Goal: Navigation & Orientation: Find specific page/section

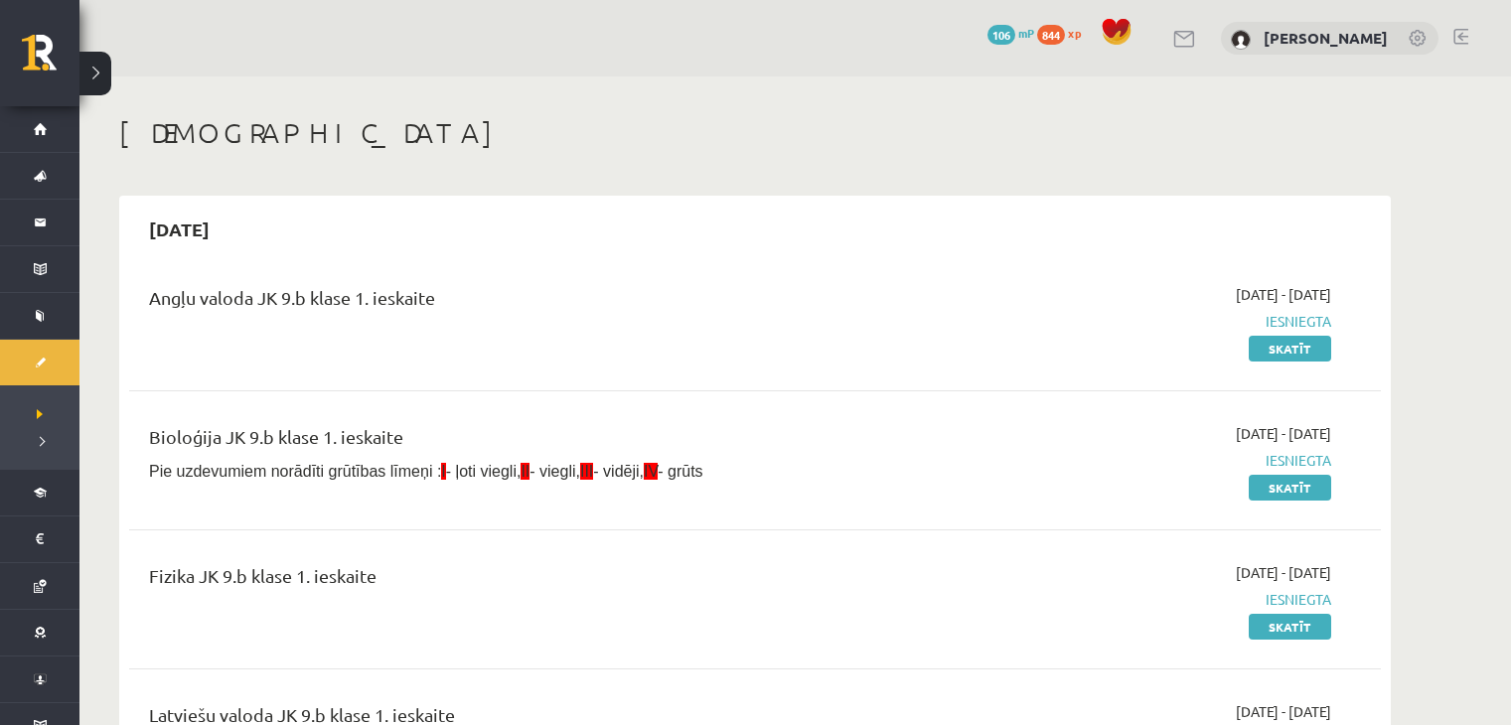
scroll to position [1044, 0]
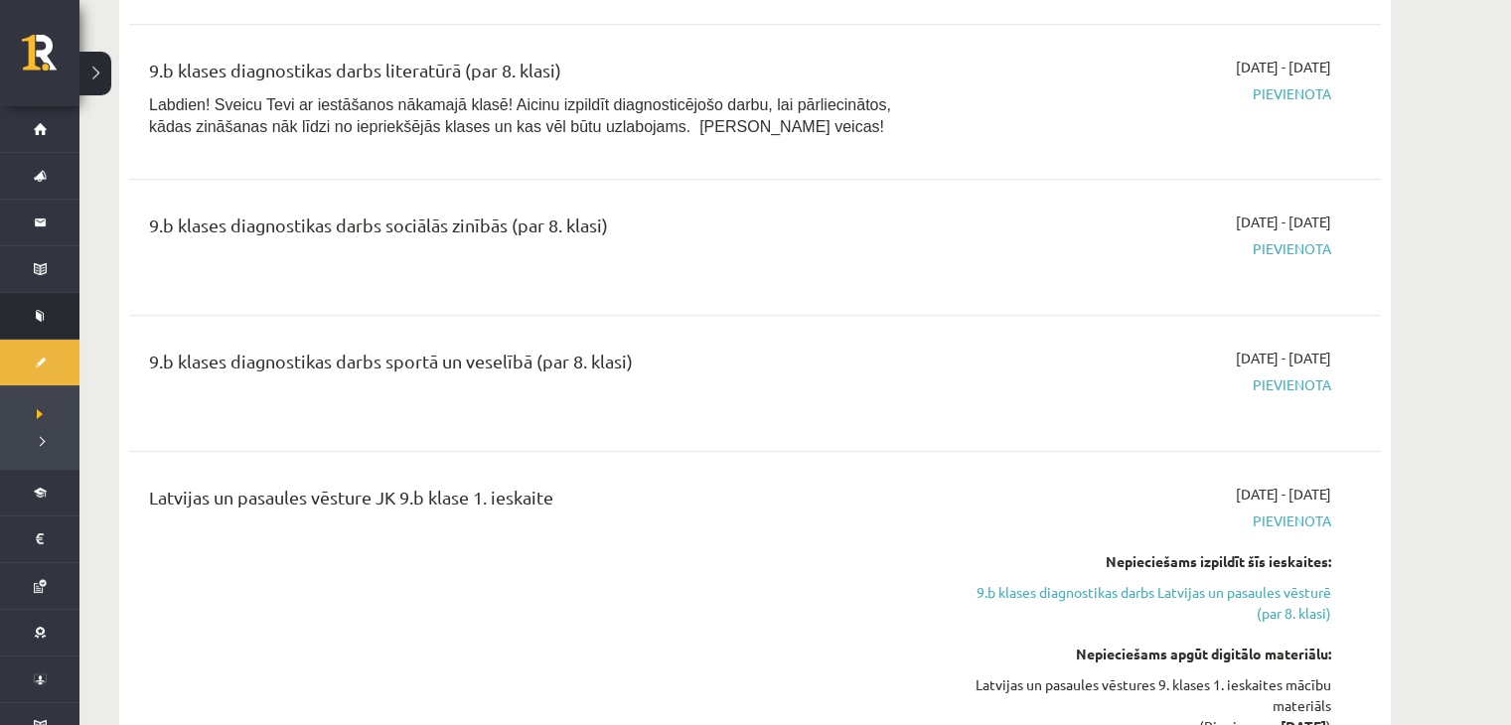
click at [35, 322] on link "Mācību resursi" at bounding box center [39, 316] width 79 height 46
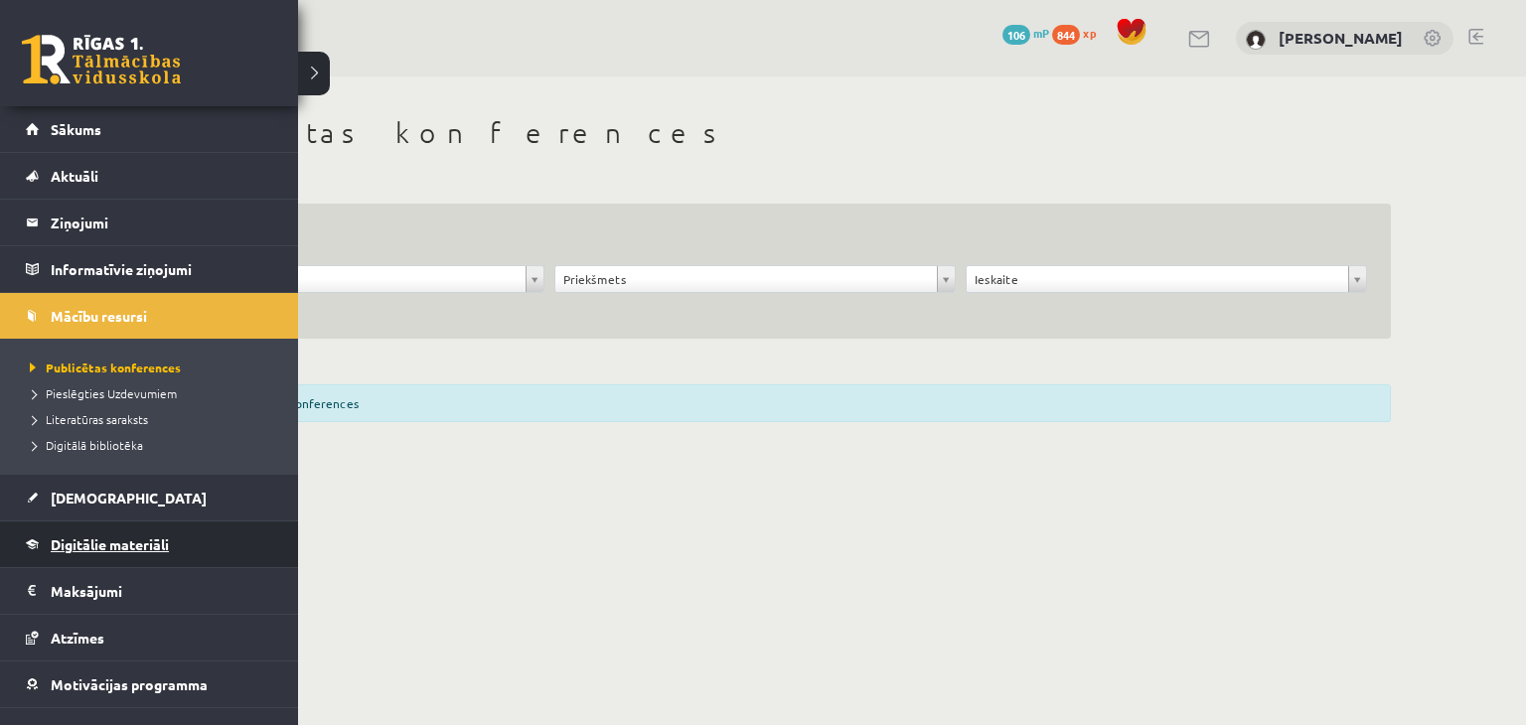
click at [65, 539] on span "Digitālie materiāli" at bounding box center [110, 545] width 118 height 18
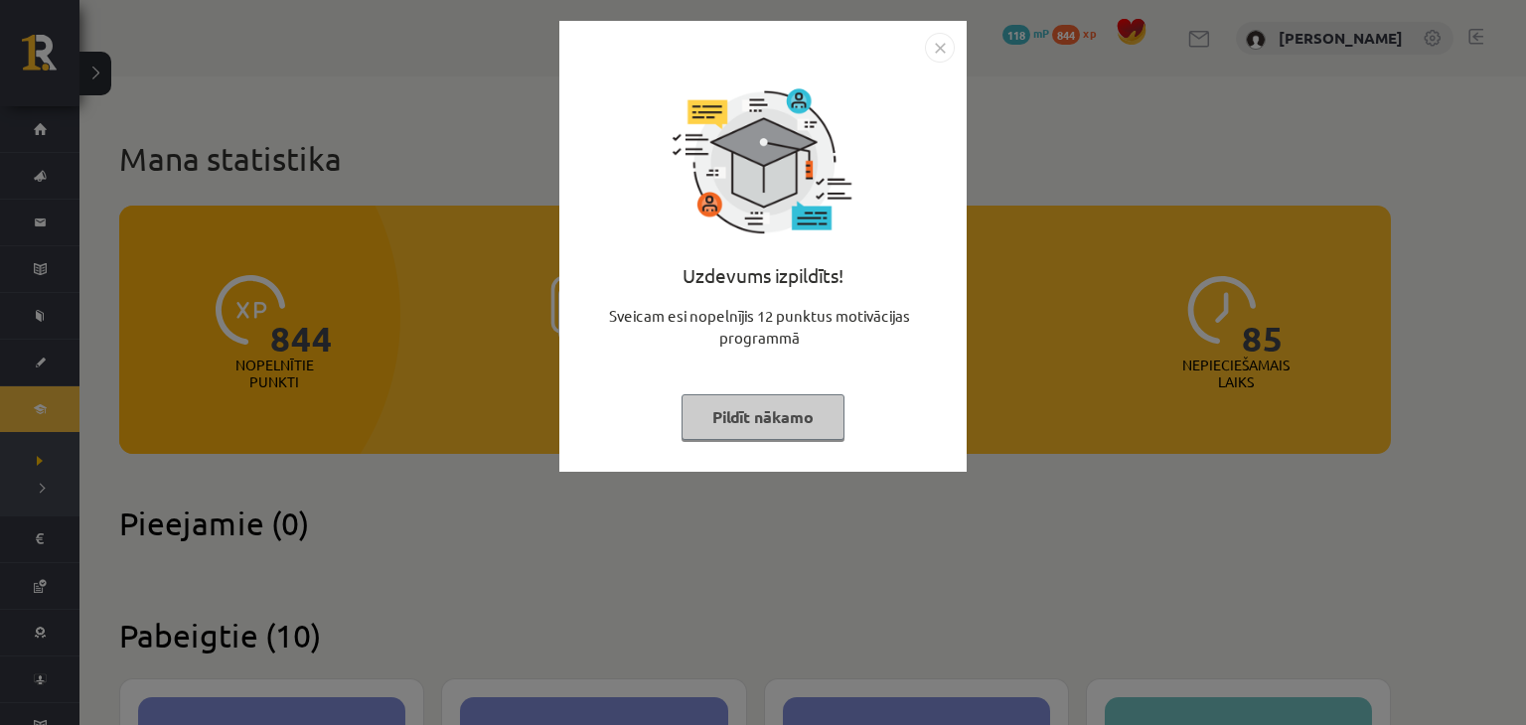
click at [807, 410] on button "Pildīt nākamo" at bounding box center [763, 418] width 163 height 46
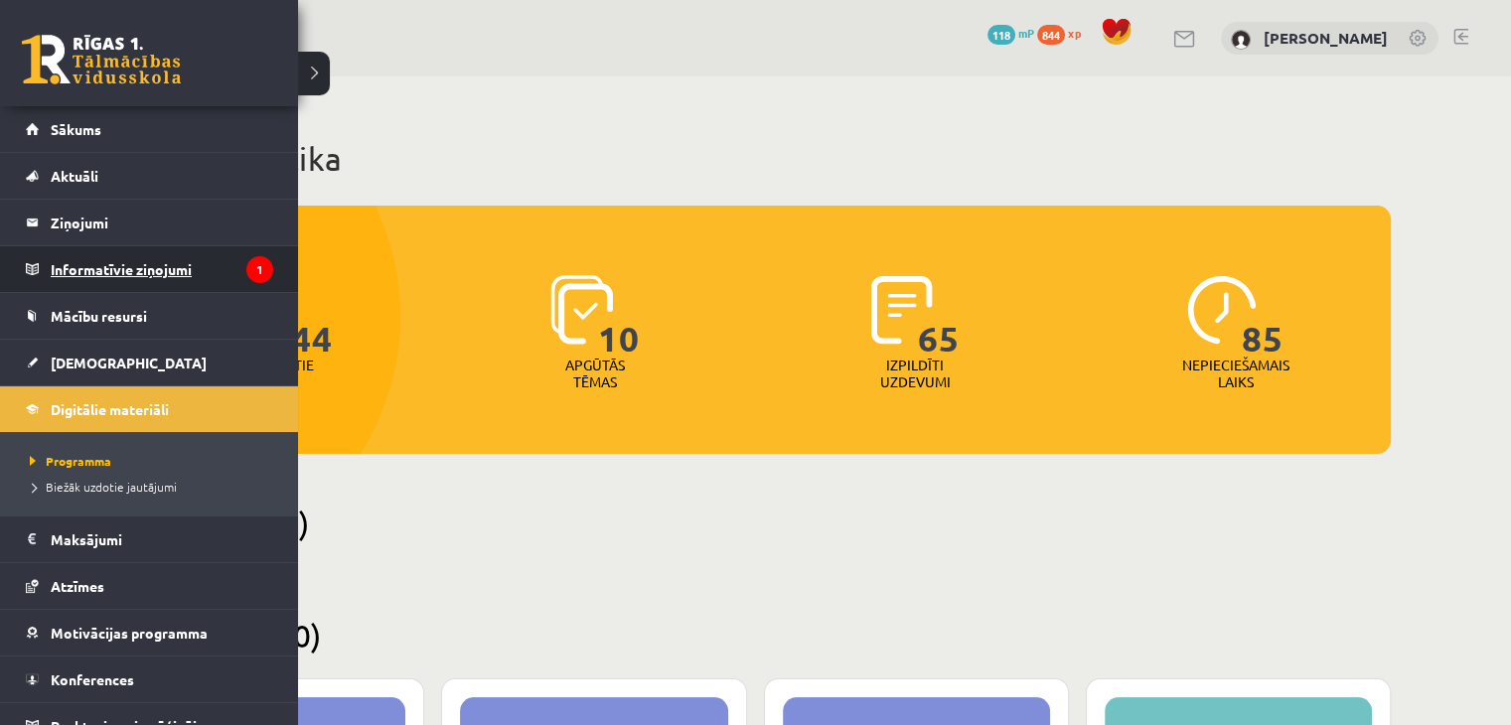
click at [96, 271] on legend "Informatīvie ziņojumi 1" at bounding box center [162, 269] width 223 height 46
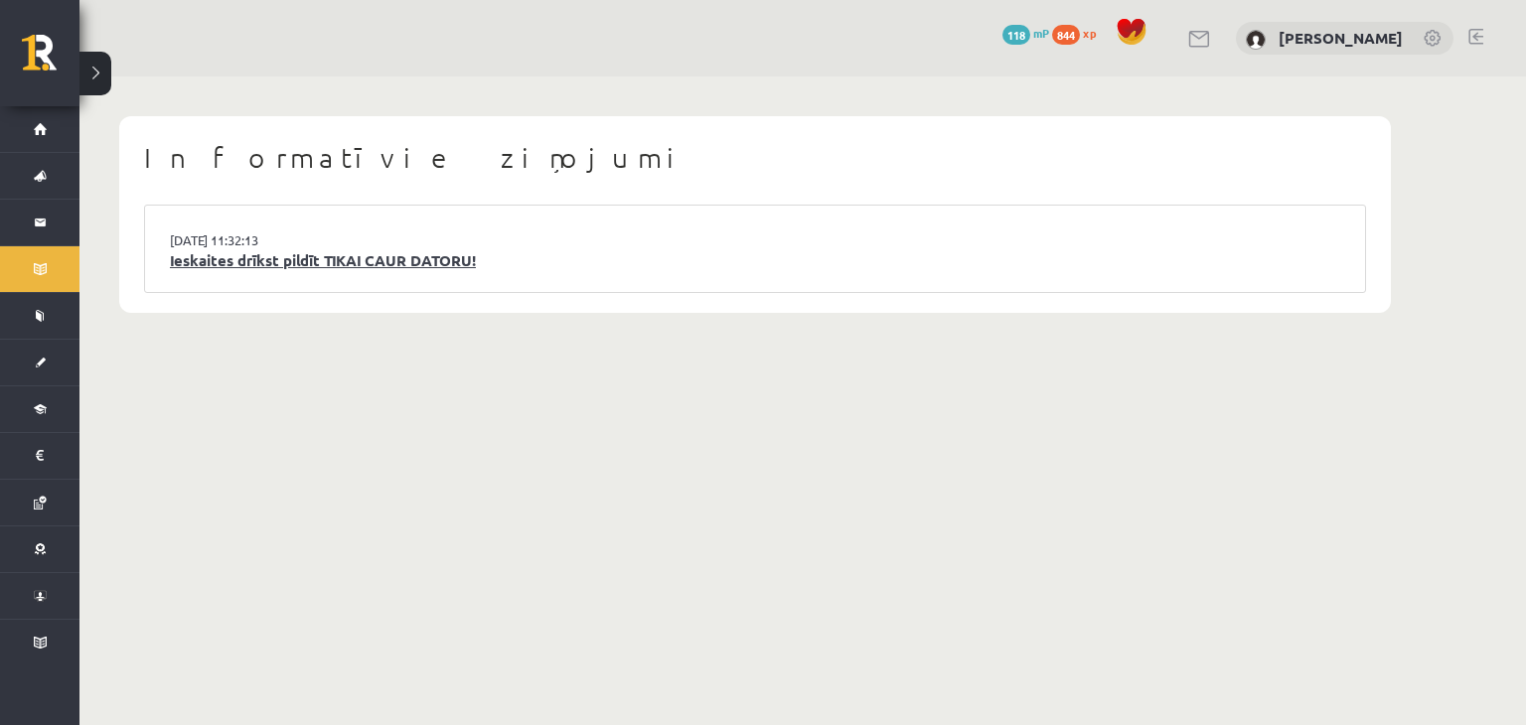
click at [379, 266] on link "Ieskaites drīkst pildīt TIKAI CAUR DATORU!" at bounding box center [755, 260] width 1171 height 23
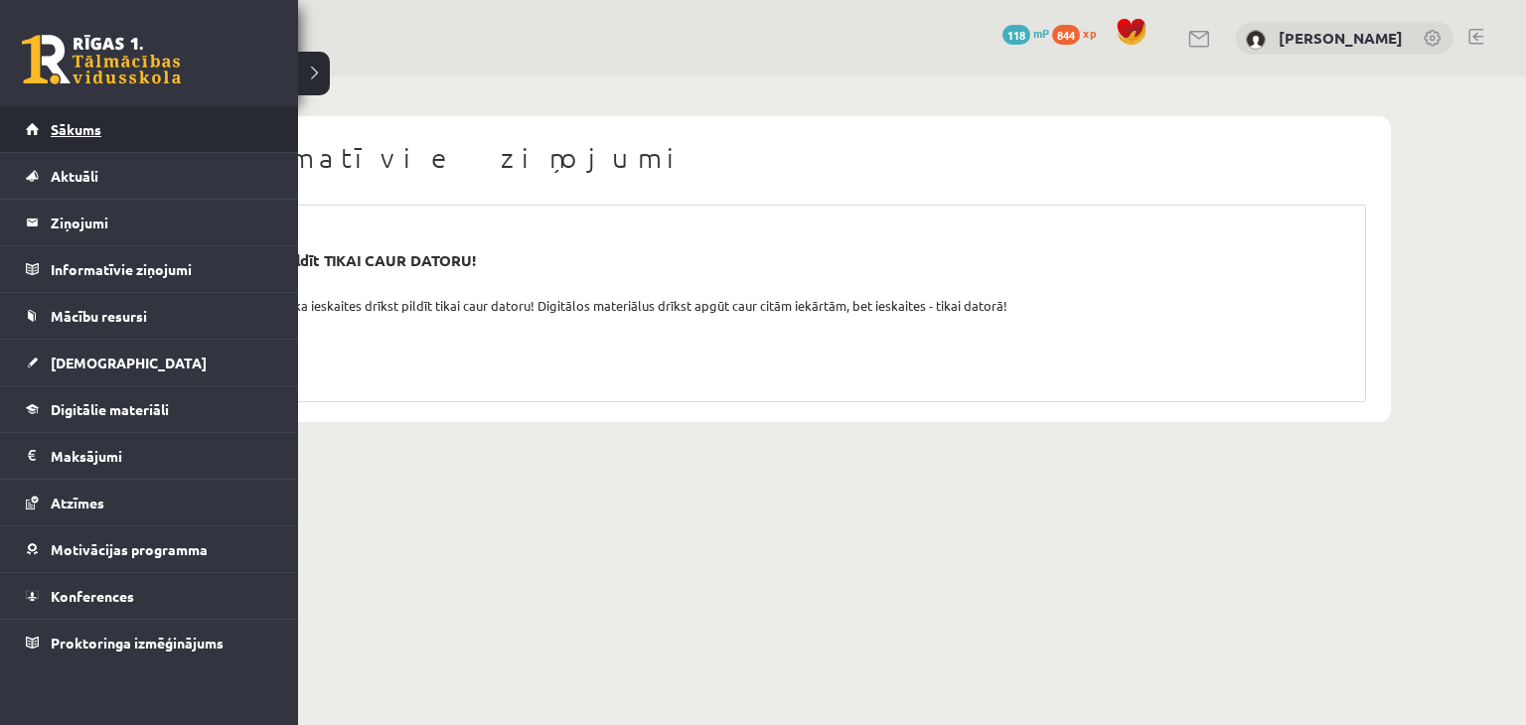
click at [58, 117] on link "Sākums" at bounding box center [149, 129] width 247 height 46
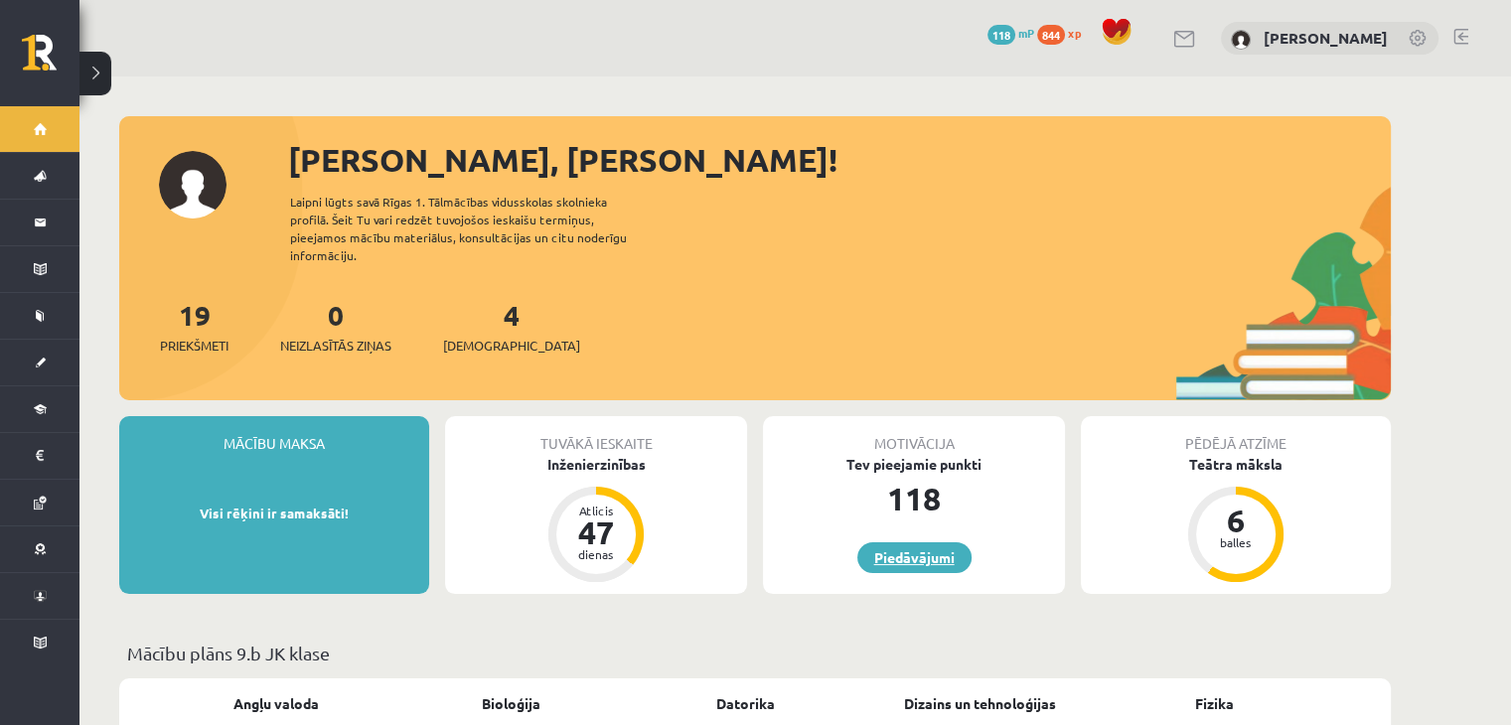
click at [910, 543] on link "Piedāvājumi" at bounding box center [915, 558] width 114 height 31
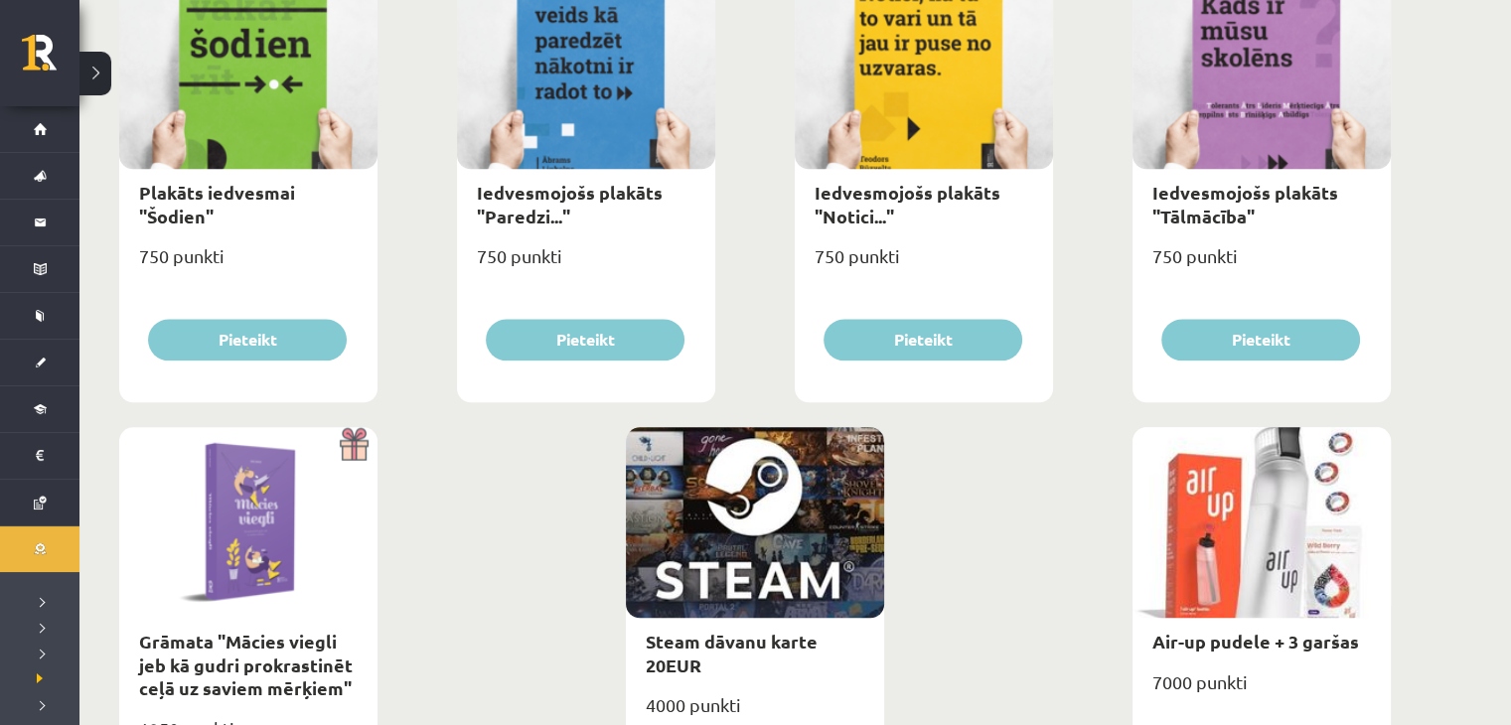
scroll to position [2328, 0]
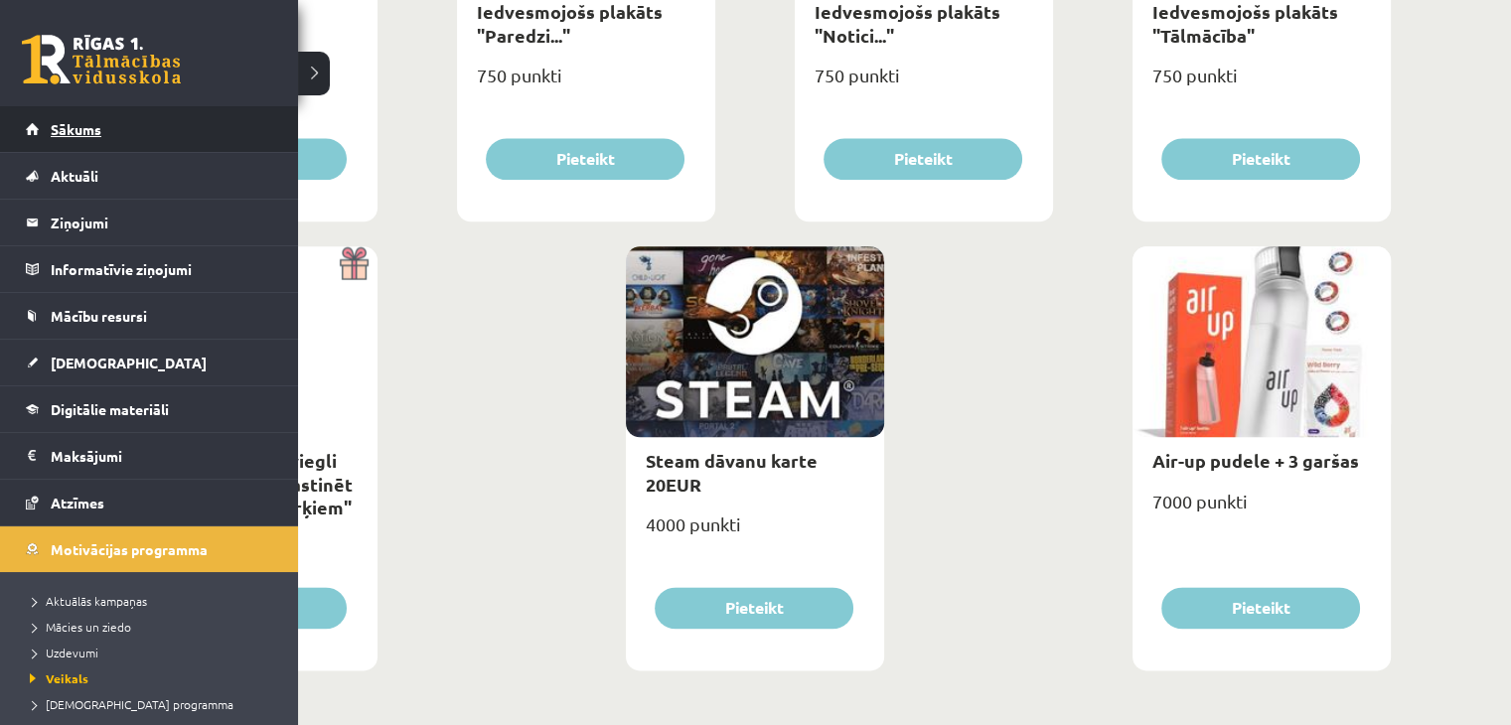
click at [63, 128] on span "Sākums" at bounding box center [76, 129] width 51 height 18
